Goal: Task Accomplishment & Management: Use online tool/utility

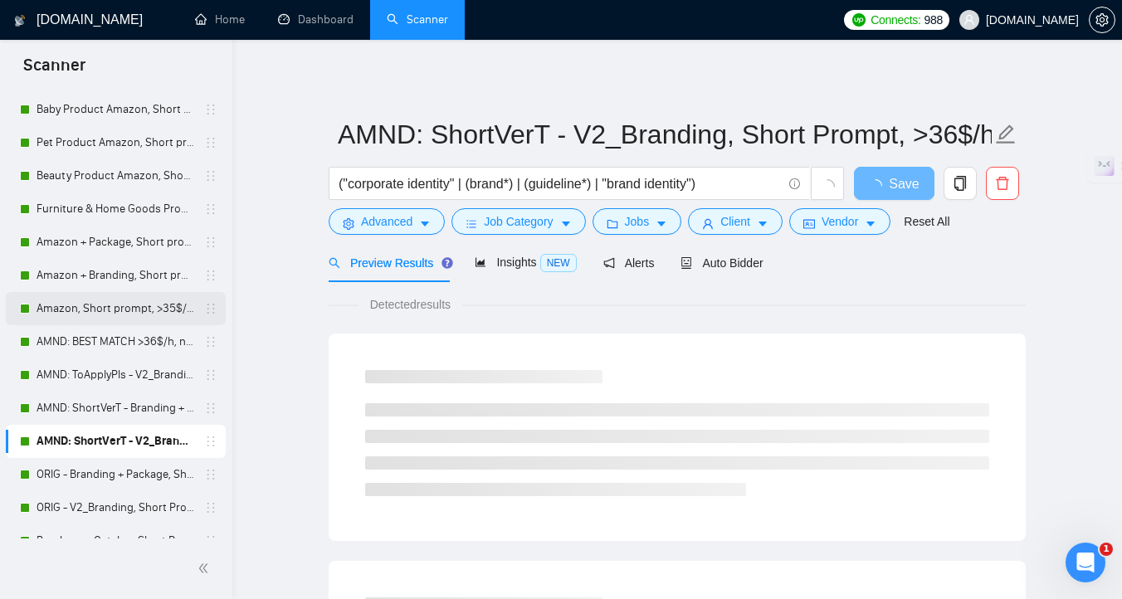
scroll to position [89, 0]
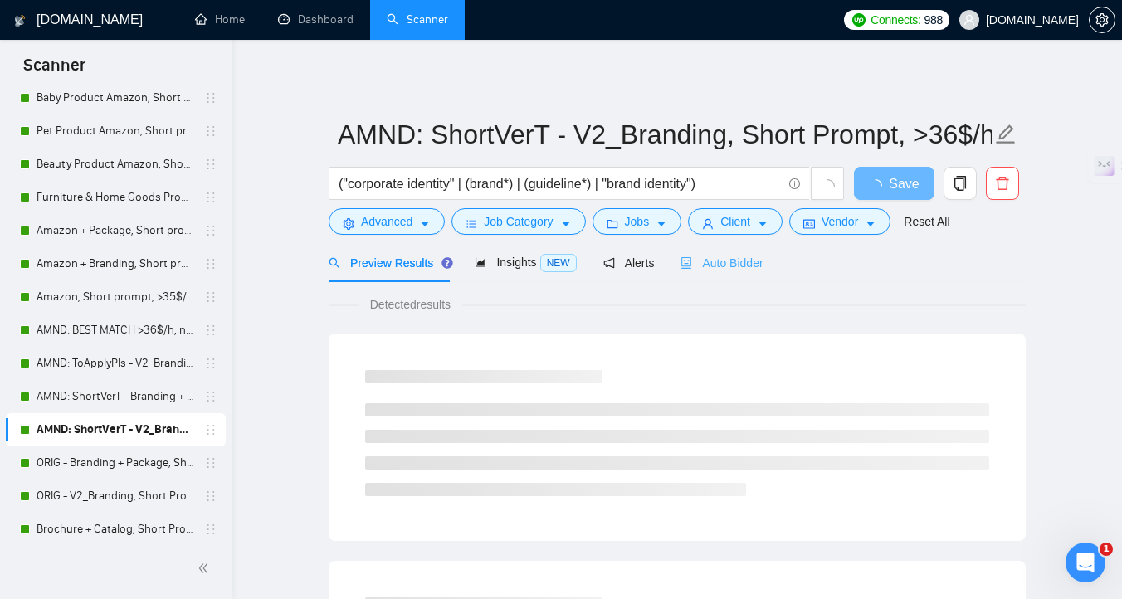
click at [743, 252] on div "Auto Bidder" at bounding box center [722, 262] width 82 height 39
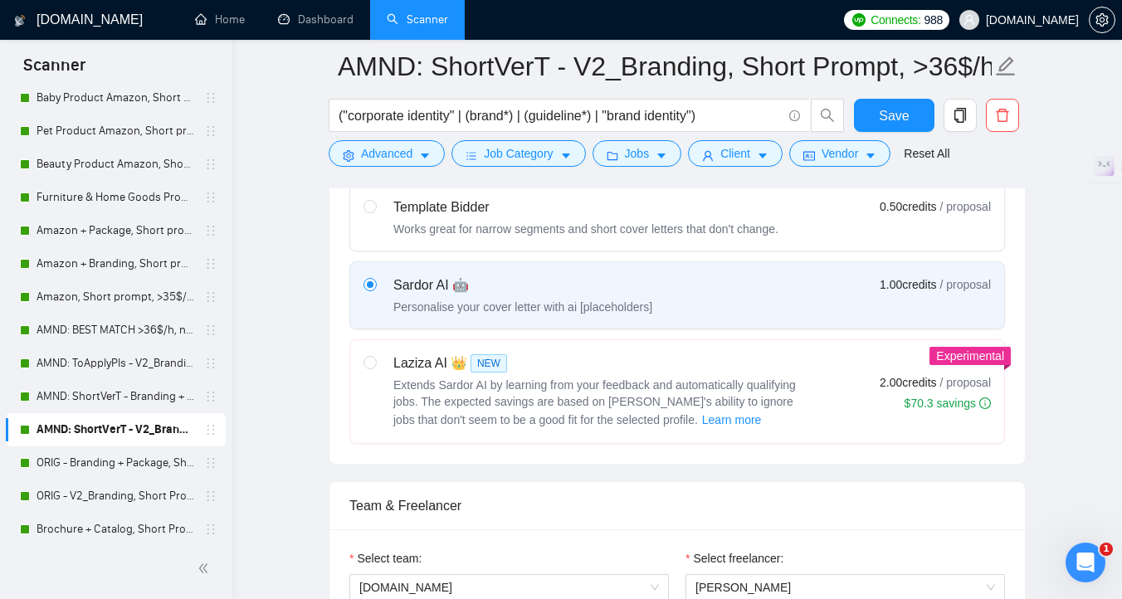
scroll to position [541, 0]
click at [119, 408] on link "AMND: ShortVerT - Branding + Package, Short Prompt, >36$/h, no agency" at bounding box center [116, 396] width 158 height 33
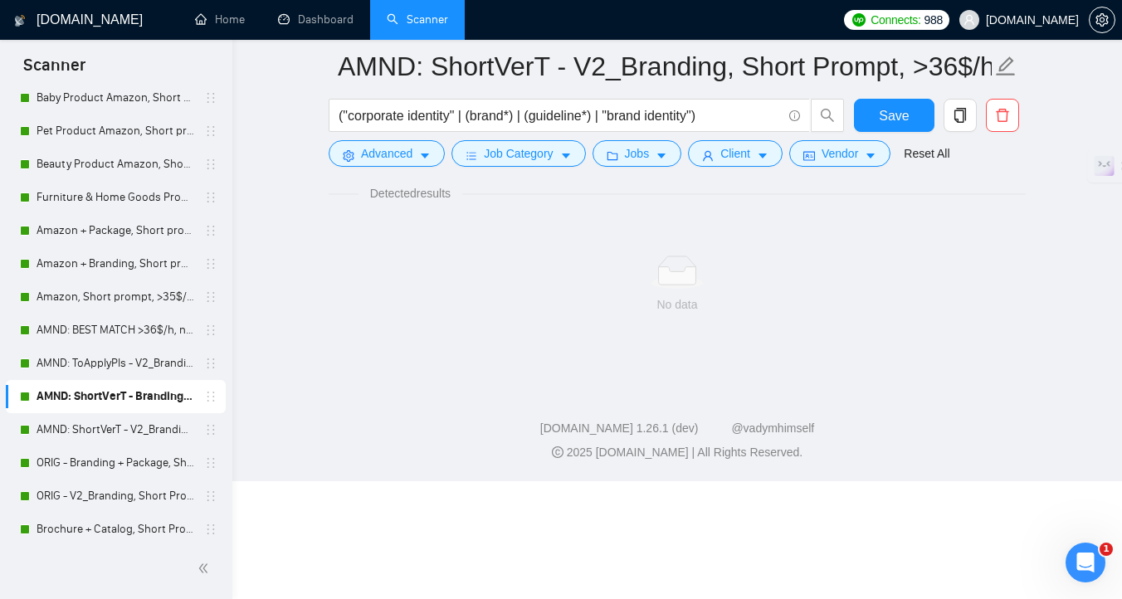
scroll to position [7, 0]
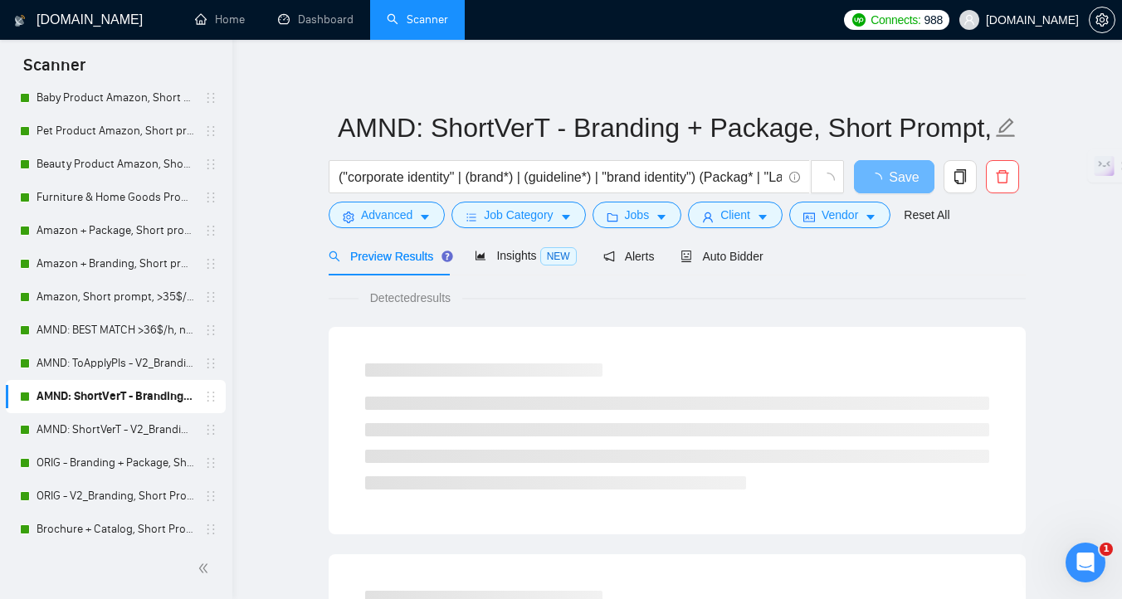
click at [725, 253] on span "Auto Bidder" at bounding box center [722, 256] width 82 height 13
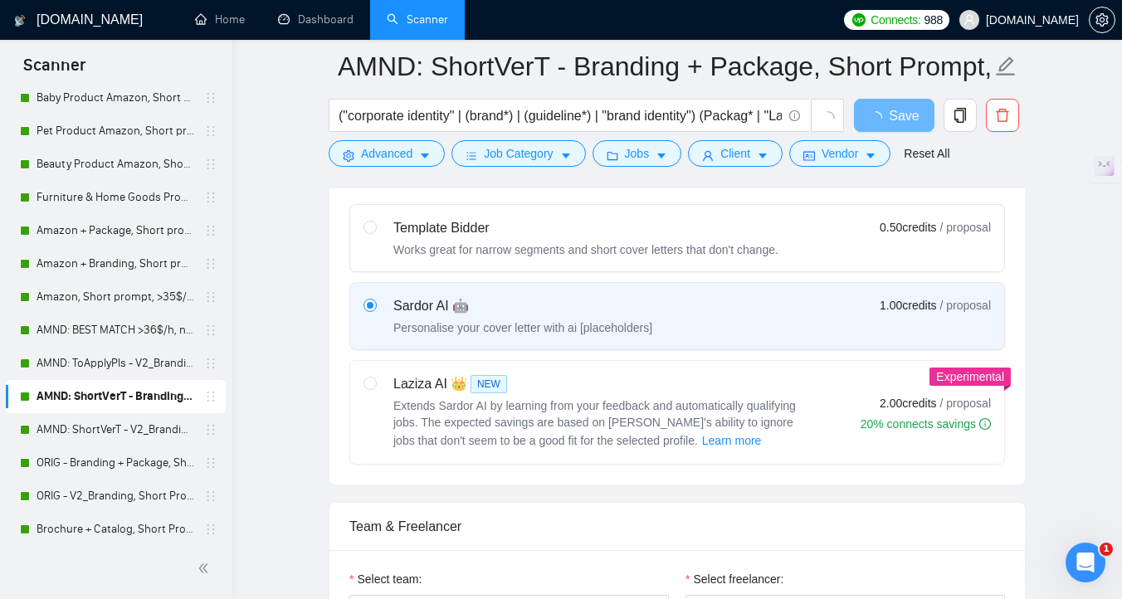
scroll to position [521, 0]
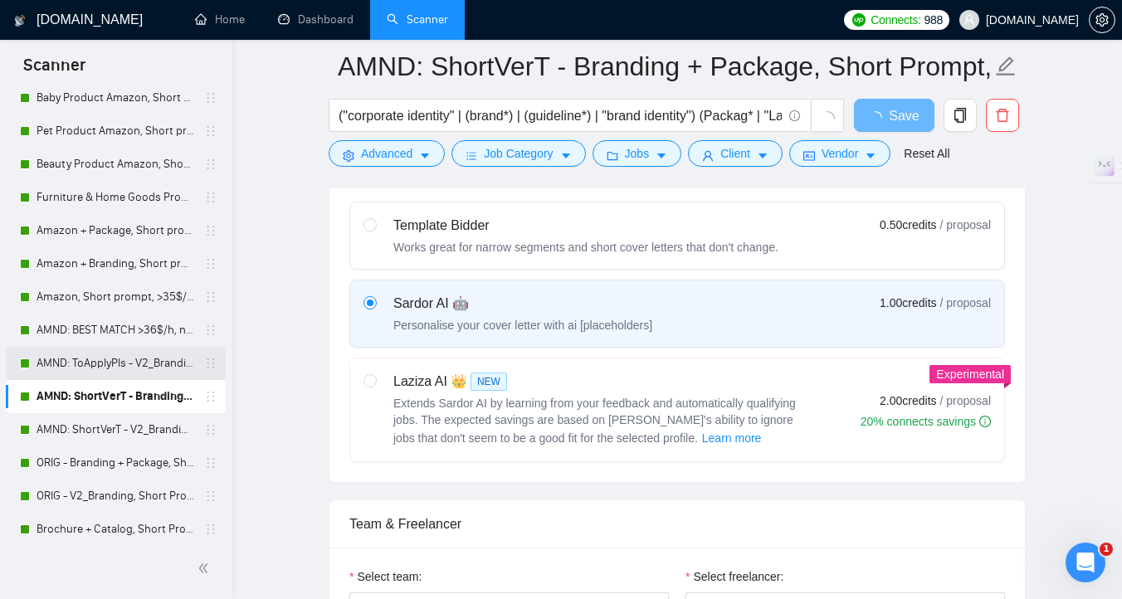
click at [98, 368] on link "AMND: ToApplyPls - V2_Branding, Short Prompt, >36$/h, no agency" at bounding box center [116, 363] width 158 height 33
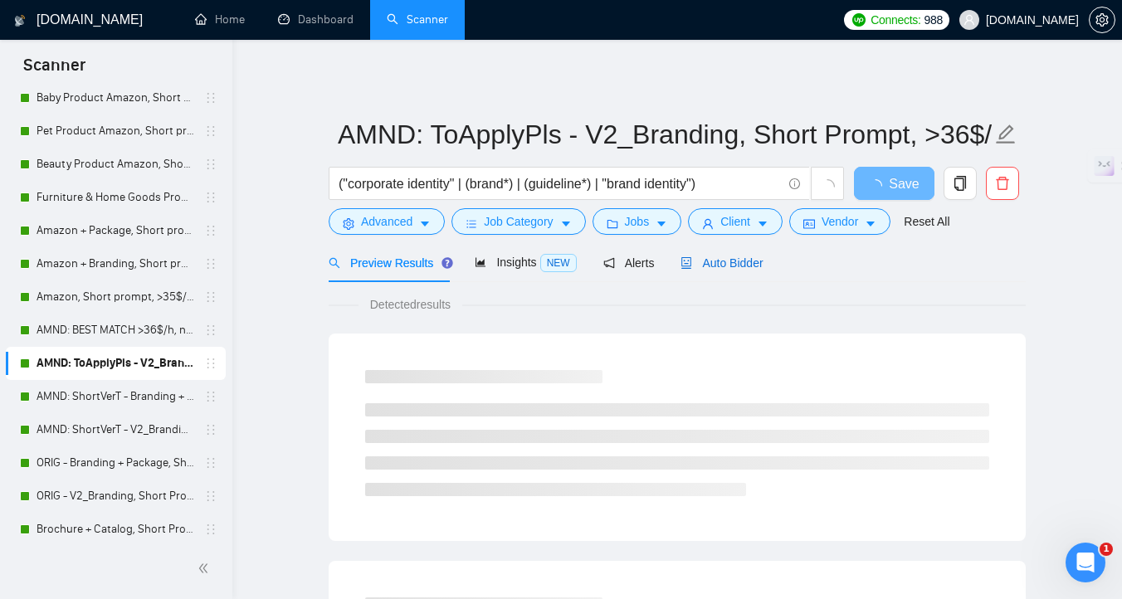
click at [722, 263] on span "Auto Bidder" at bounding box center [722, 262] width 82 height 13
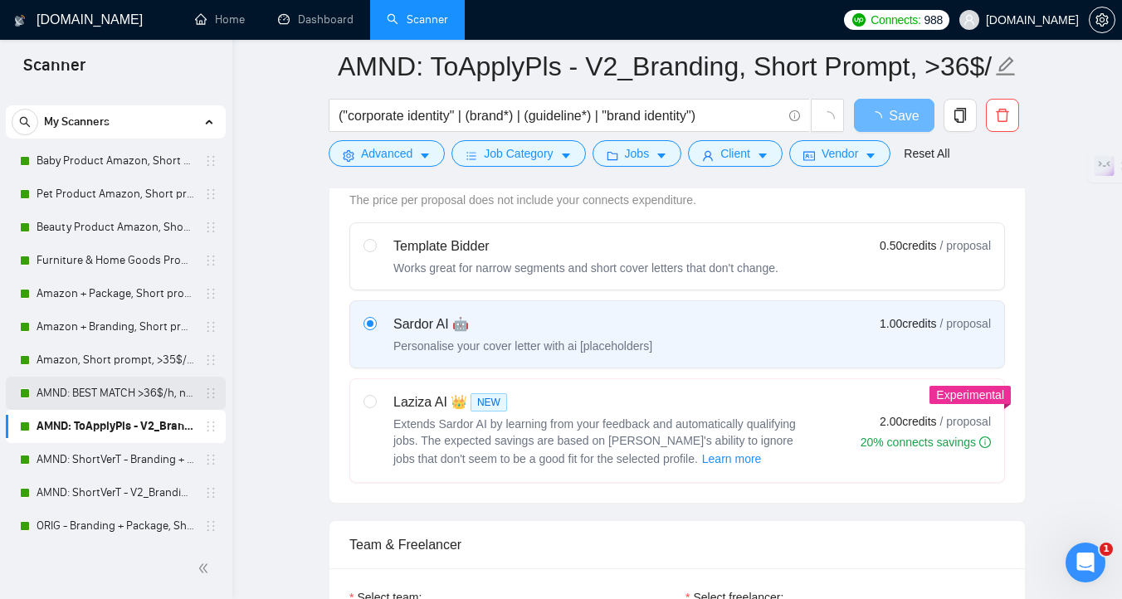
scroll to position [11, 0]
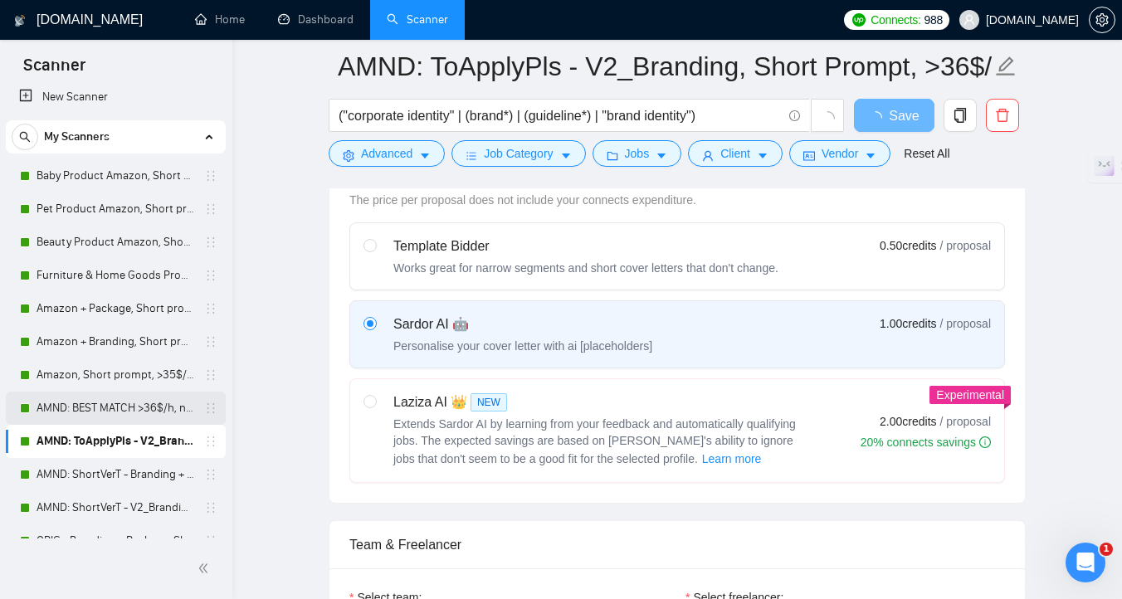
click at [121, 411] on link "AMND: BEST MATCH >36$/h, no agency" at bounding box center [116, 408] width 158 height 33
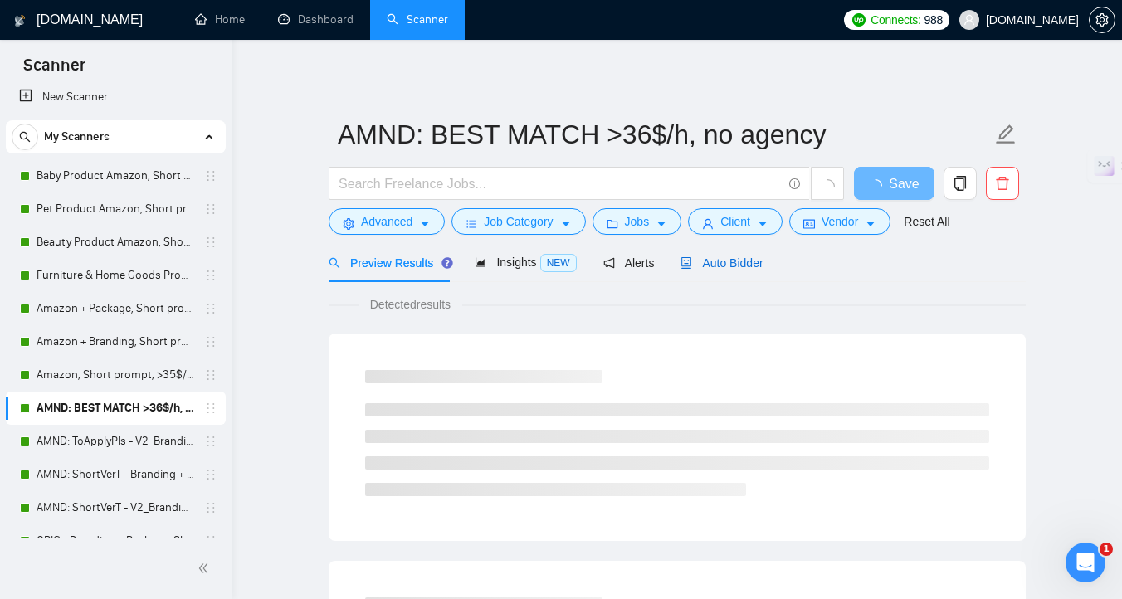
click at [724, 260] on span "Auto Bidder" at bounding box center [722, 262] width 82 height 13
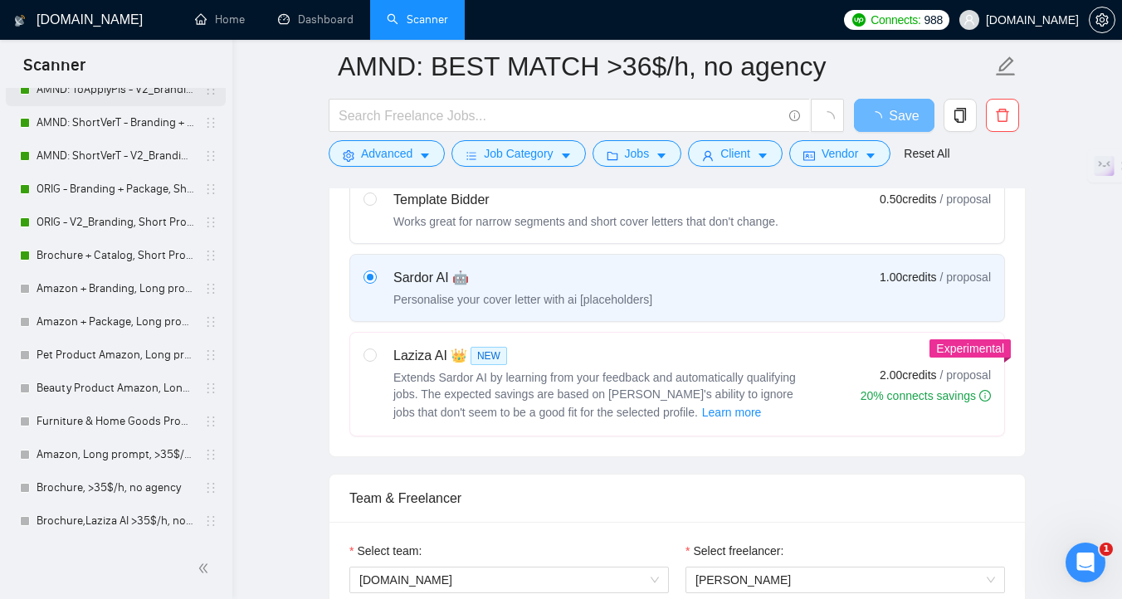
scroll to position [366, 0]
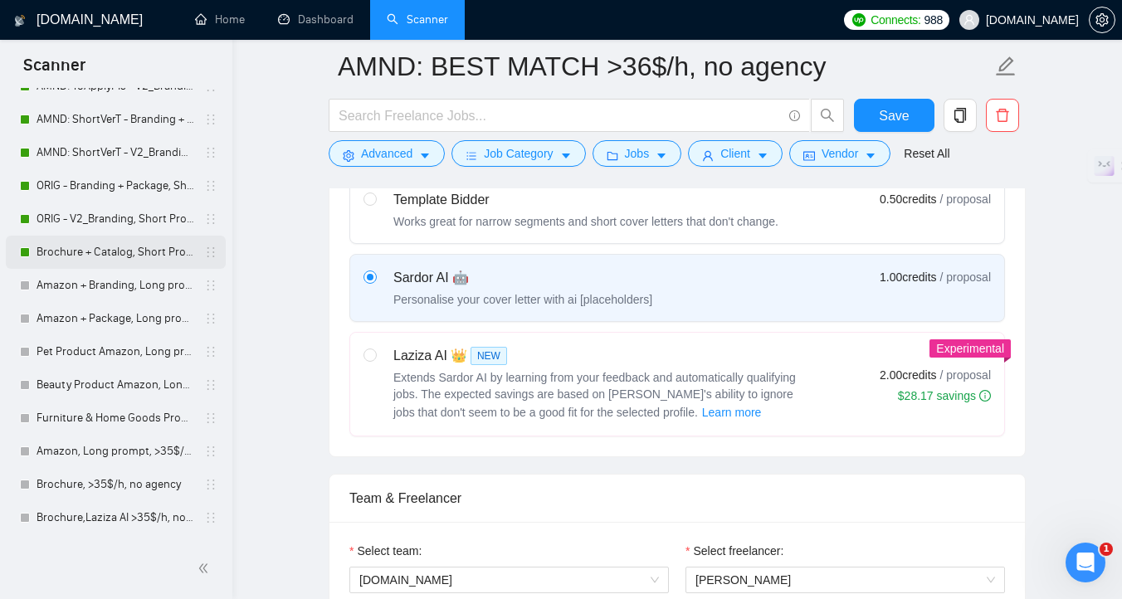
click at [114, 259] on link "Brochure + Catalog, Short Prompt, >36$/h, no agency" at bounding box center [116, 252] width 158 height 33
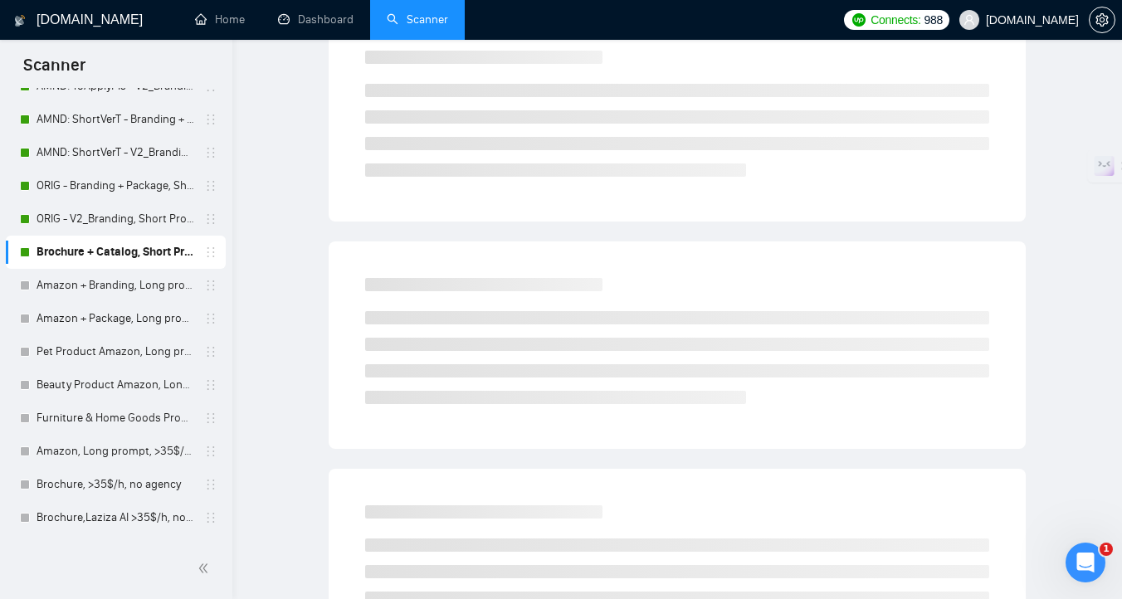
scroll to position [7, 0]
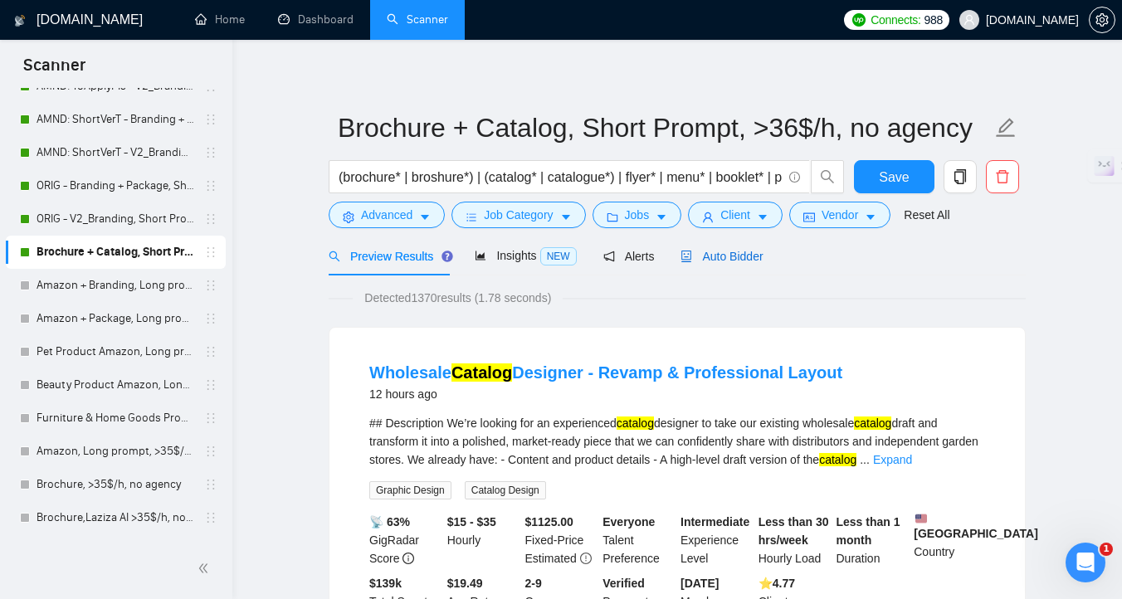
click at [731, 256] on span "Auto Bidder" at bounding box center [722, 256] width 82 height 13
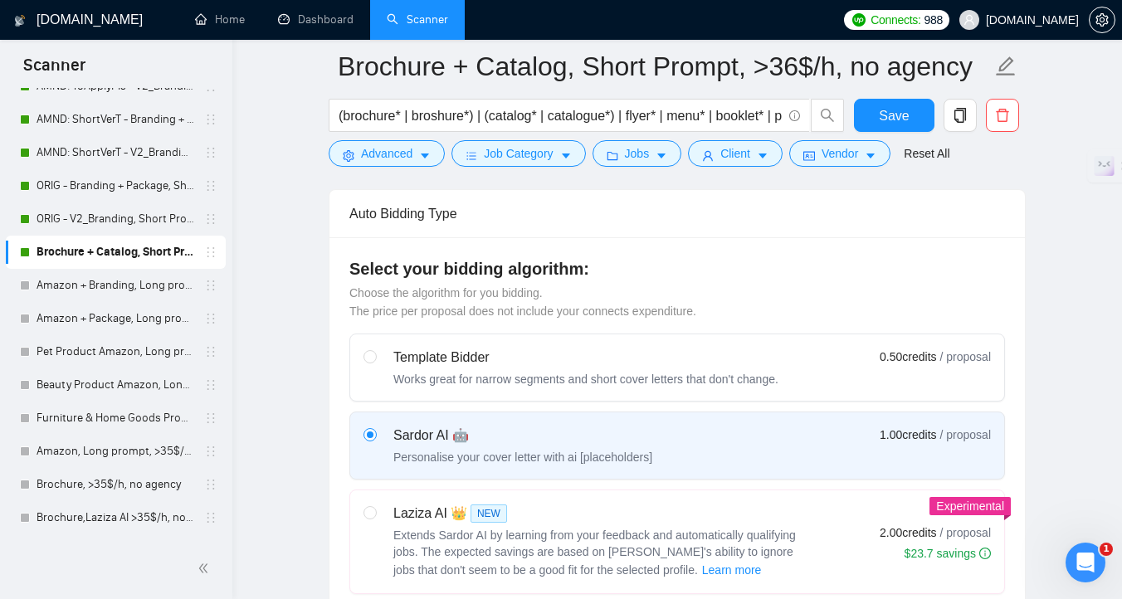
scroll to position [390, 0]
